Goal: Find specific fact: Find specific fact

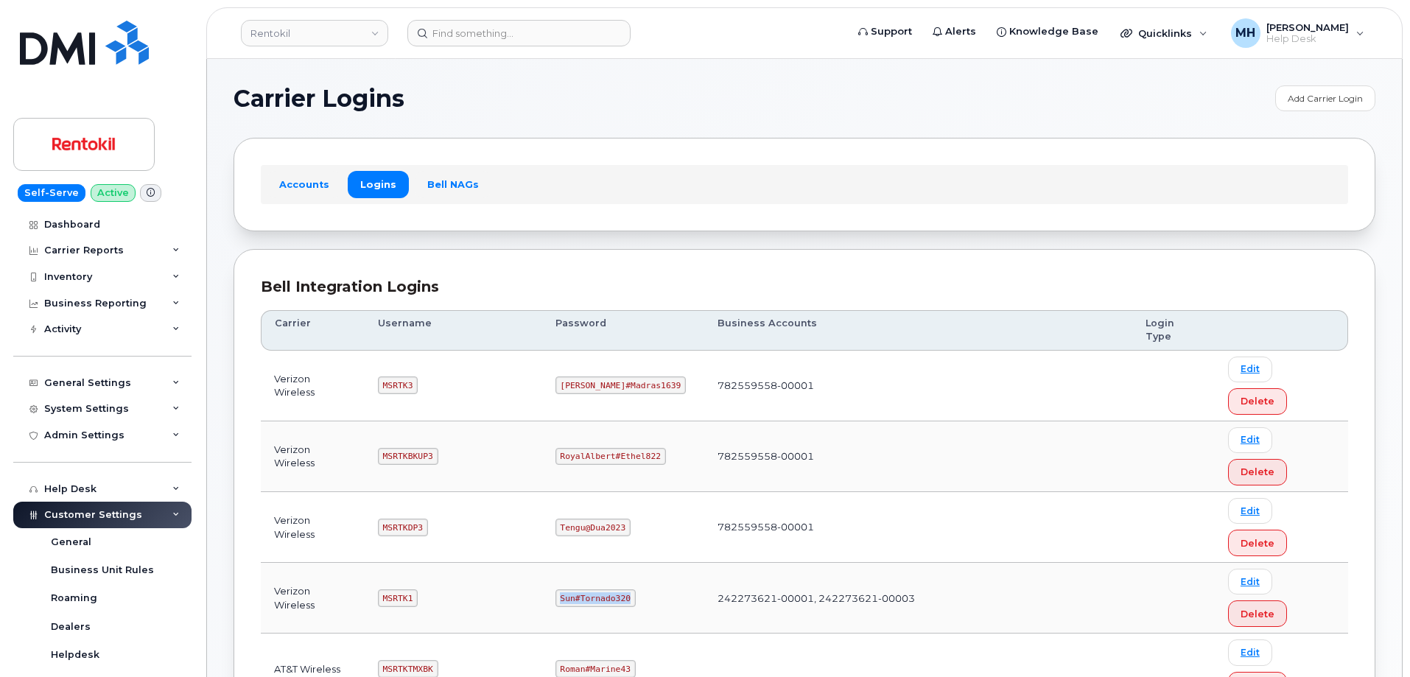
scroll to position [270, 0]
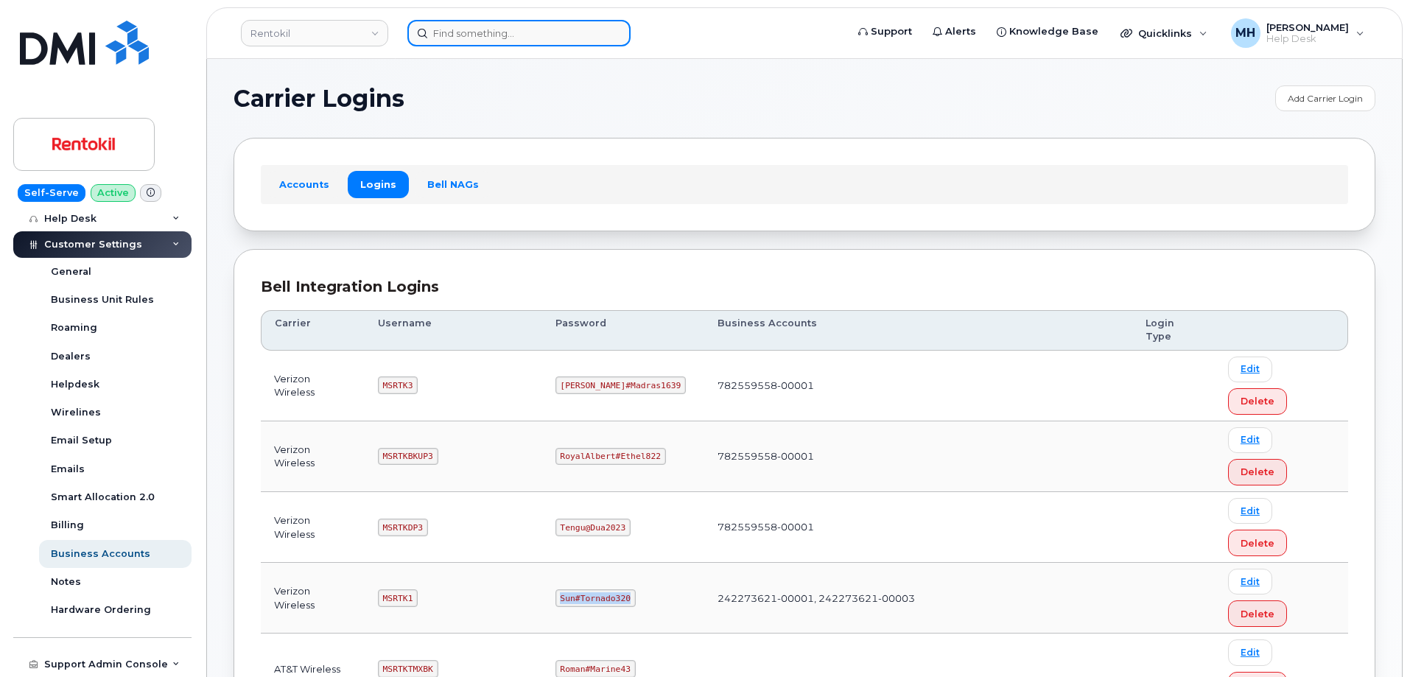
click at [541, 32] on input at bounding box center [518, 33] width 223 height 27
paste input "[PHONE_NUMBER]"
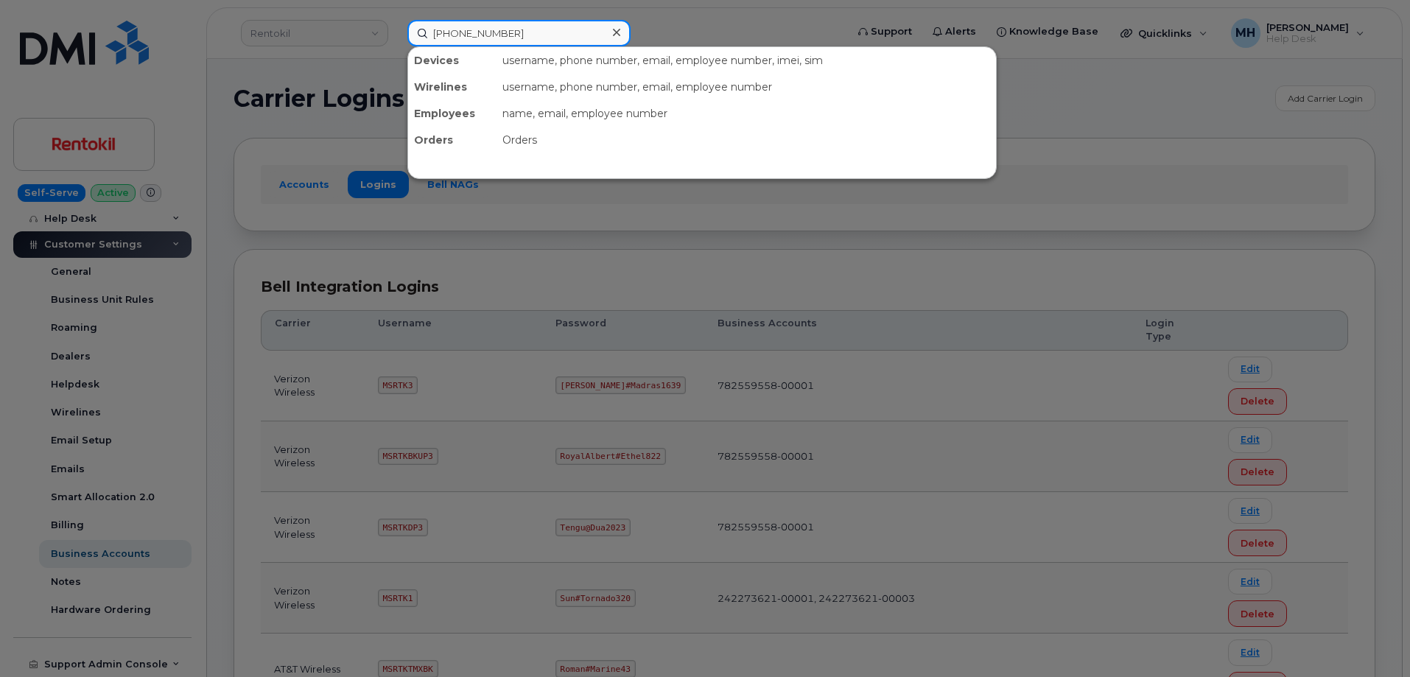
click at [541, 32] on input "[PHONE_NUMBER]" at bounding box center [518, 33] width 223 height 27
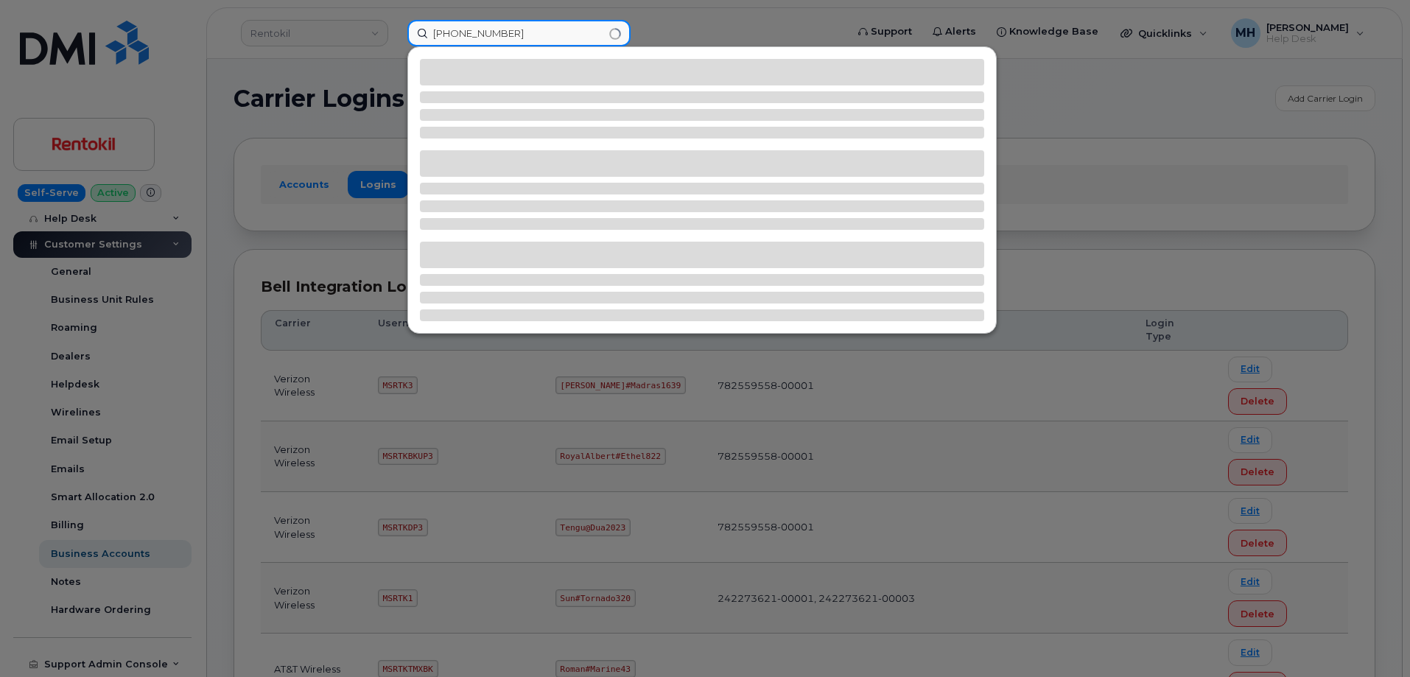
paste input "[PHONE_NUMBER]"
click at [551, 32] on input "306-294-7795306-294-7795" at bounding box center [518, 33] width 223 height 27
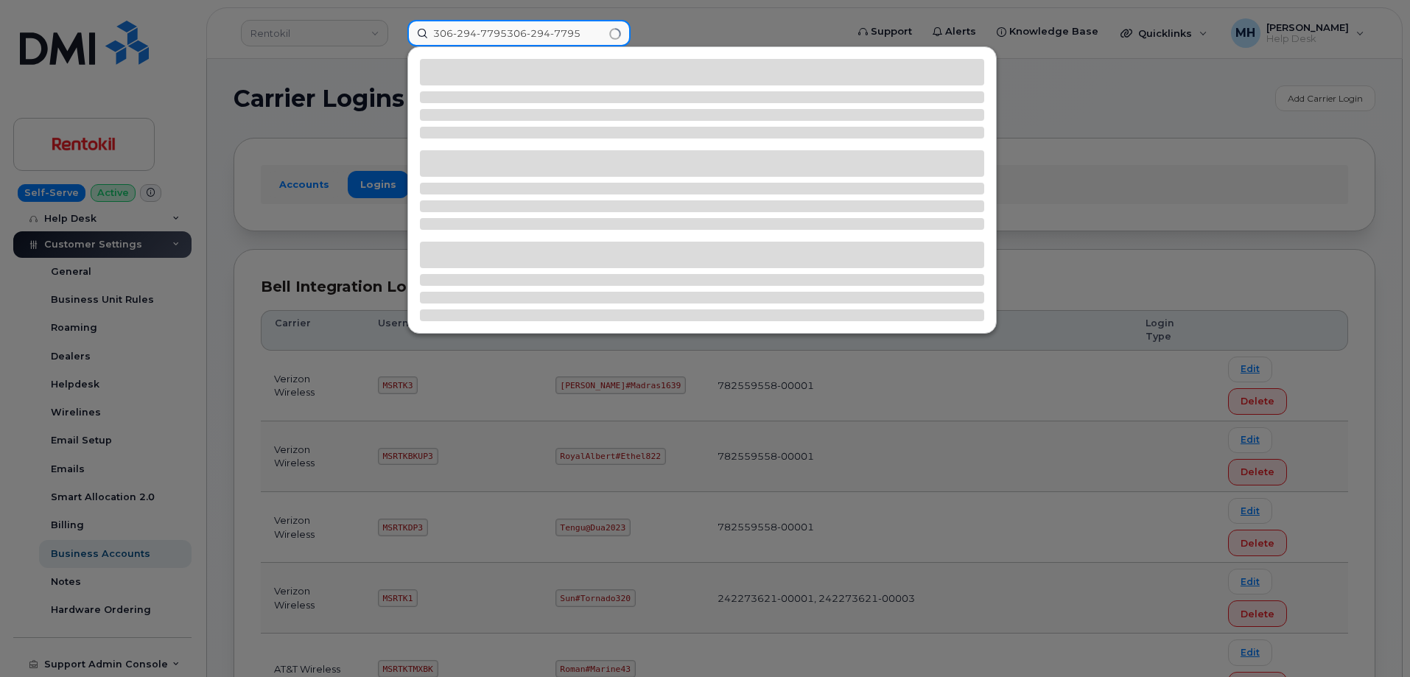
paste input
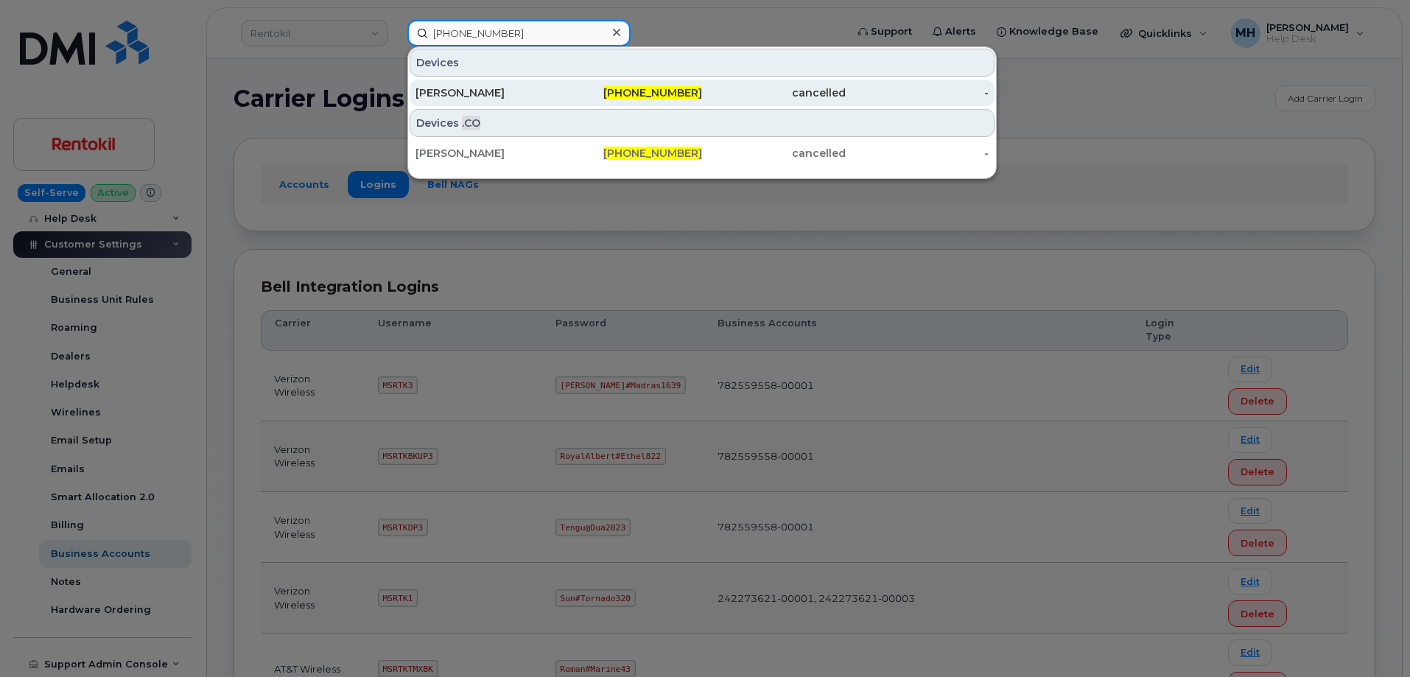
type input "[PHONE_NUMBER]"
click at [546, 95] on div "[PERSON_NAME]" at bounding box center [488, 92] width 144 height 15
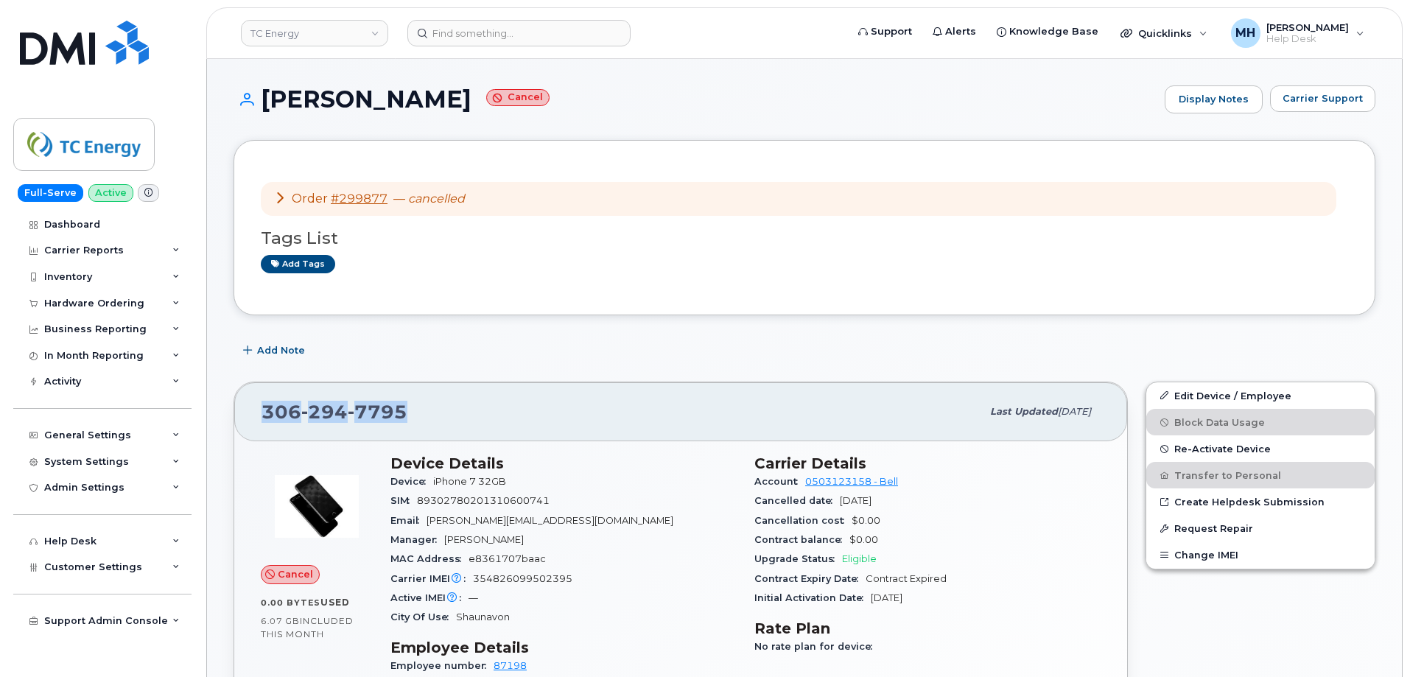
drag, startPoint x: 420, startPoint y: 410, endPoint x: 257, endPoint y: 410, distance: 162.8
click at [257, 410] on div "306 294 7795 Last updated Sep 15, 2025" at bounding box center [680, 411] width 893 height 59
copy span "306 294 7795"
click at [1304, 92] on span "Carrier Support" at bounding box center [1323, 98] width 80 height 14
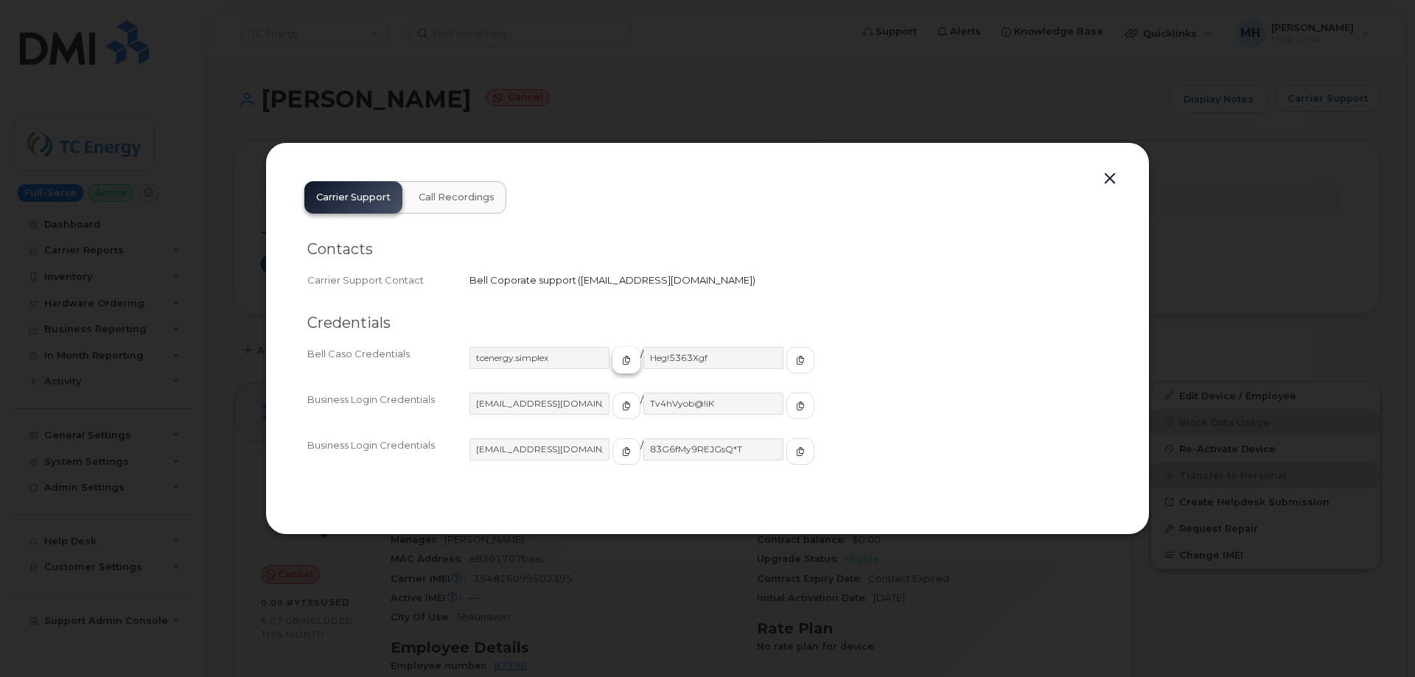
click at [613, 368] on button "button" at bounding box center [626, 360] width 28 height 27
click at [796, 360] on icon "button" at bounding box center [800, 360] width 9 height 9
